Goal: Task Accomplishment & Management: Manage account settings

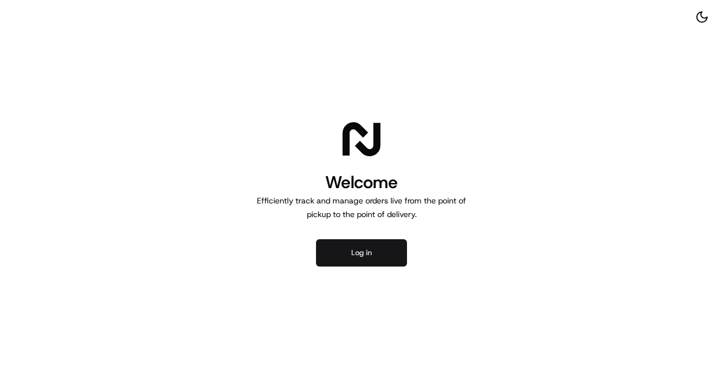
click at [327, 247] on button "Log in" at bounding box center [361, 252] width 91 height 27
